Goal: Task Accomplishment & Management: Complete application form

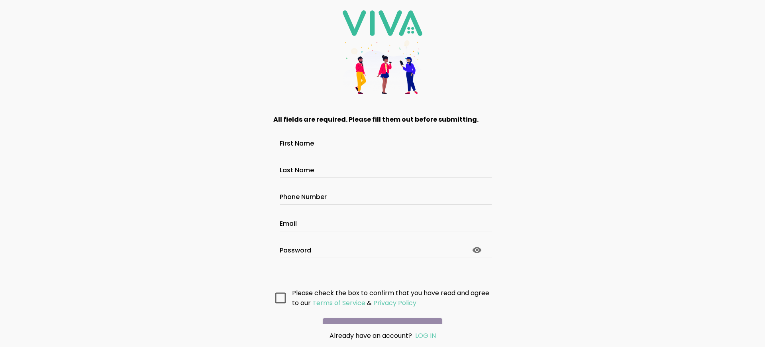
click at [379, 313] on main "All fields are required. Please fill them out before submitting. First Name Las…" at bounding box center [382, 214] width 239 height 220
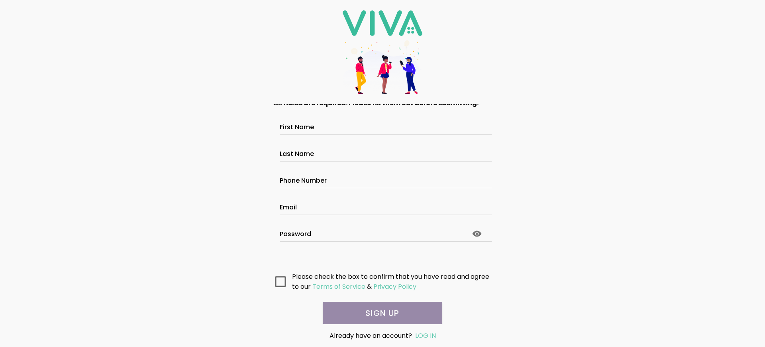
click at [379, 313] on main "All fields are required. Please fill them out before submitting. First Name Las…" at bounding box center [382, 214] width 239 height 220
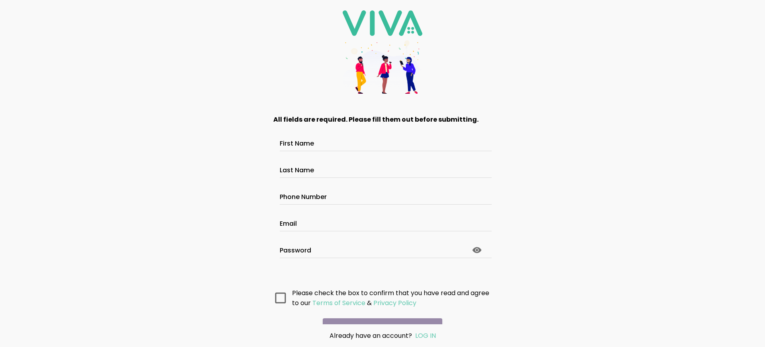
click at [379, 313] on main "All fields are required. Please fill them out before submitting. First Name Las…" at bounding box center [382, 214] width 239 height 220
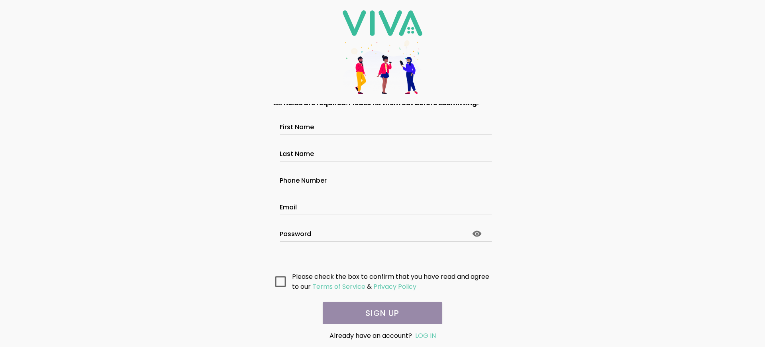
click at [379, 313] on main "All fields are required. Please fill them out before submitting. First Name Las…" at bounding box center [382, 214] width 239 height 220
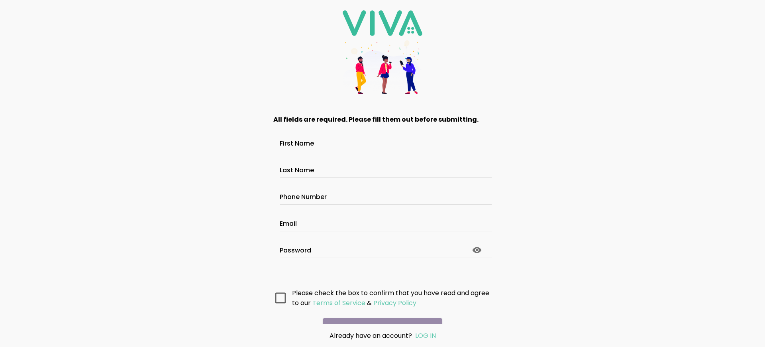
click at [379, 313] on main "All fields are required. Please fill them out before submitting. First Name Las…" at bounding box center [382, 214] width 239 height 220
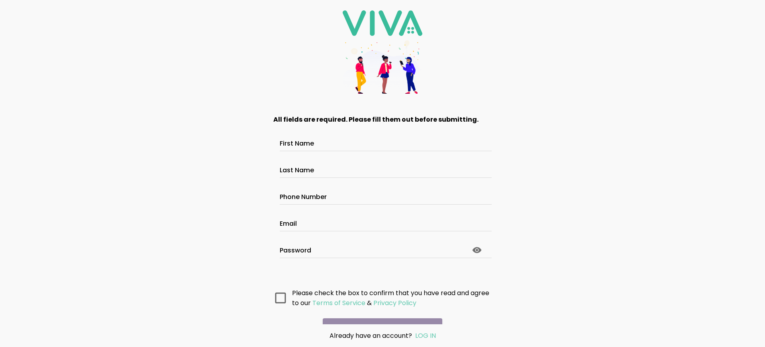
click at [379, 313] on main "All fields are required. Please fill them out before submitting. First Name Las…" at bounding box center [382, 214] width 239 height 220
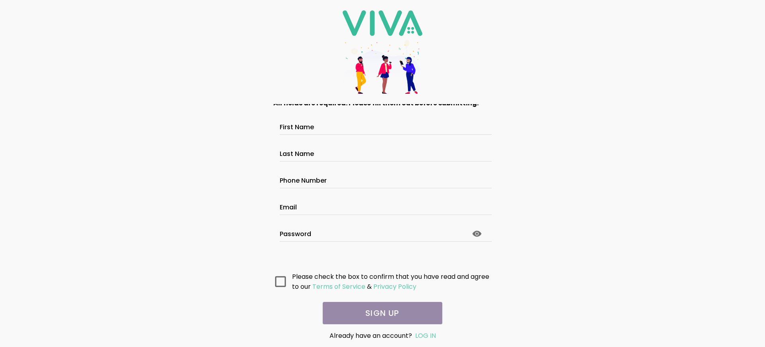
click at [379, 313] on main "All fields are required. Please fill them out before submitting. First Name Las…" at bounding box center [382, 214] width 239 height 220
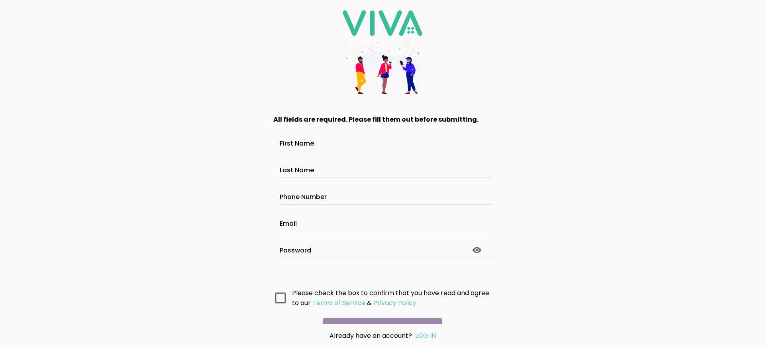
scroll to position [42, 0]
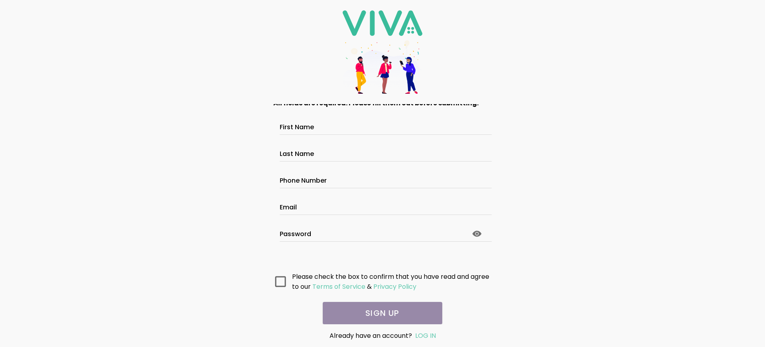
click at [379, 313] on main "All fields are required. Please fill them out before submitting. First Name Las…" at bounding box center [382, 214] width 239 height 220
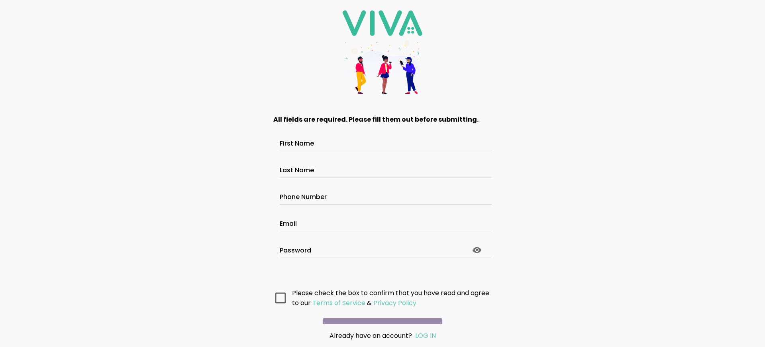
scroll to position [42, 0]
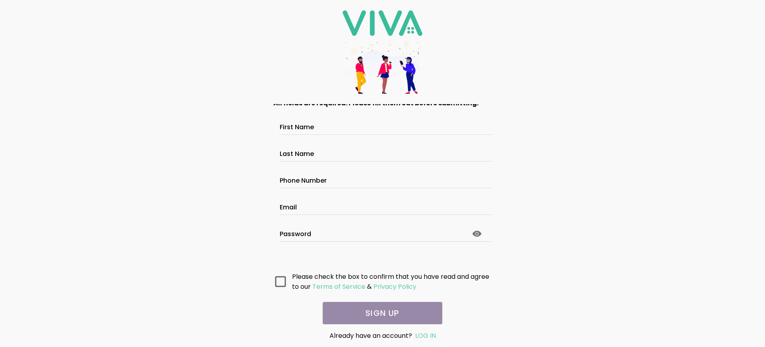
click at [379, 313] on main "All fields are required. Please fill them out before submitting. First Name Las…" at bounding box center [382, 214] width 239 height 220
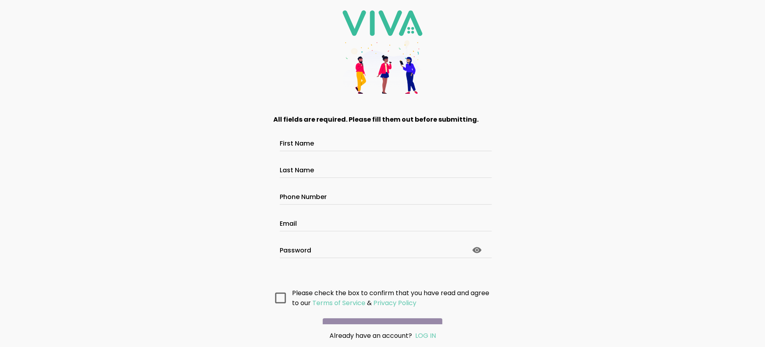
click at [379, 313] on main "All fields are required. Please fill them out before submitting. First Name Las…" at bounding box center [382, 214] width 239 height 220
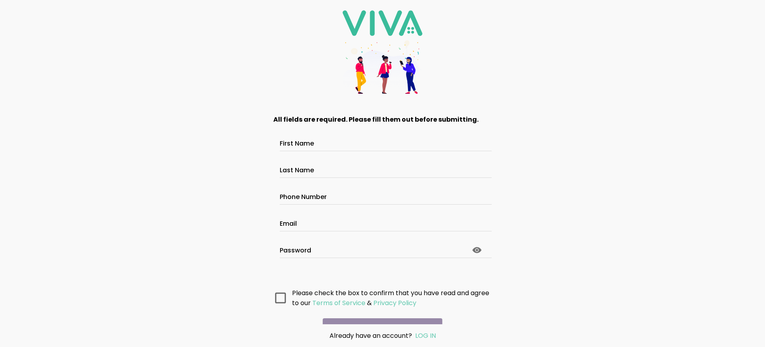
click at [379, 313] on main "All fields are required. Please fill them out before submitting. First Name Las…" at bounding box center [382, 214] width 239 height 220
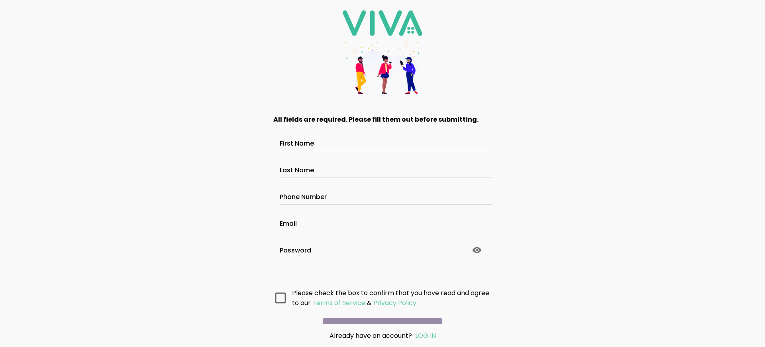
scroll to position [42, 0]
click at [379, 313] on main "All fields are required. Please fill them out before submitting. First Name Las…" at bounding box center [382, 214] width 239 height 220
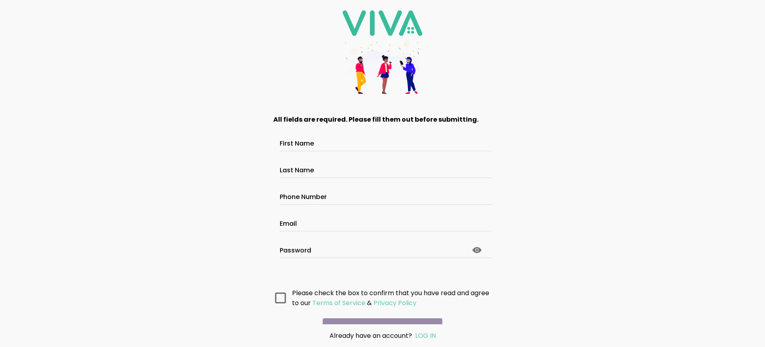
click at [379, 313] on main "All fields are required. Please fill them out before submitting. First Name Las…" at bounding box center [382, 214] width 239 height 220
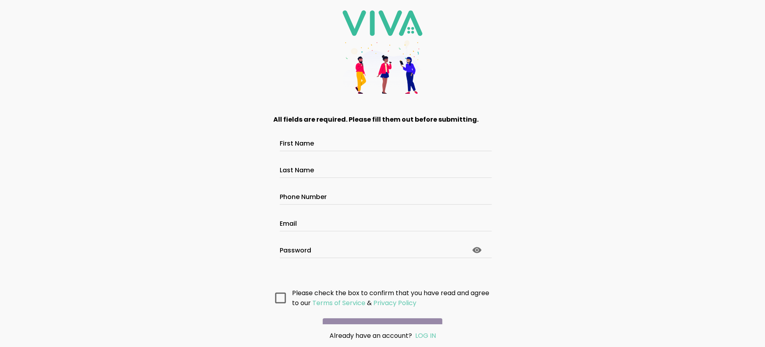
scroll to position [42, 0]
